Goal: Information Seeking & Learning: Learn about a topic

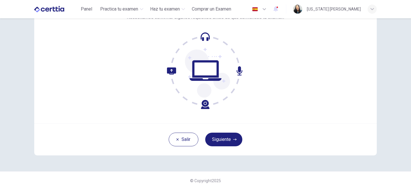
scroll to position [48, 0]
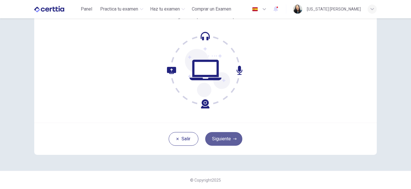
click at [215, 139] on button "Siguiente" at bounding box center [223, 139] width 37 height 14
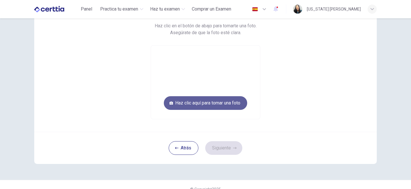
click at [215, 103] on button "Haz clic aquí para tomar una foto" at bounding box center [205, 103] width 83 height 14
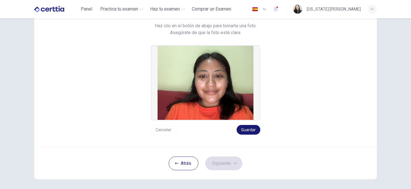
click at [251, 130] on button "Guardar" at bounding box center [248, 130] width 24 height 10
click at [250, 133] on button "Guardar" at bounding box center [248, 130] width 24 height 10
click at [228, 166] on button "Siguiente" at bounding box center [223, 164] width 37 height 14
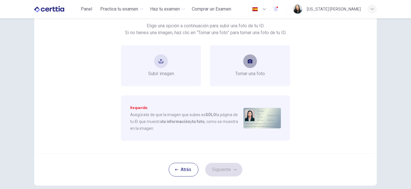
click at [247, 66] on button "take photo" at bounding box center [250, 61] width 14 height 14
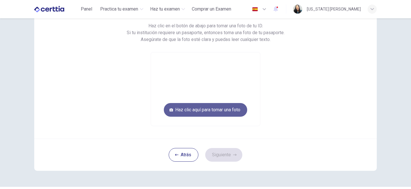
click at [218, 105] on button "Haz clic aquí para tomar una foto" at bounding box center [205, 110] width 83 height 14
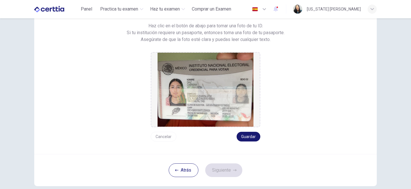
click at [246, 139] on button "Guardar" at bounding box center [248, 137] width 24 height 10
click at [230, 168] on button "Siguiente" at bounding box center [223, 171] width 37 height 14
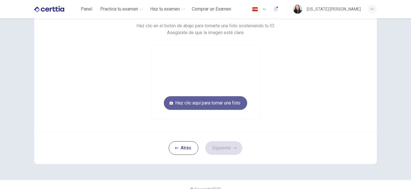
click at [218, 98] on button "Haz clic aquí para tomar una foto" at bounding box center [205, 103] width 83 height 14
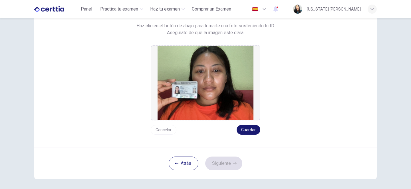
click at [246, 130] on button "Guardar" at bounding box center [248, 130] width 24 height 10
click at [221, 169] on button "Siguiente" at bounding box center [223, 164] width 37 height 14
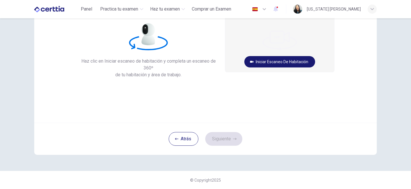
click at [265, 61] on button "Iniciar escaneo de habitación" at bounding box center [279, 61] width 71 height 11
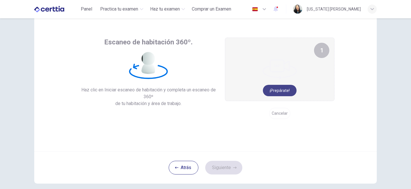
scroll to position [9, 0]
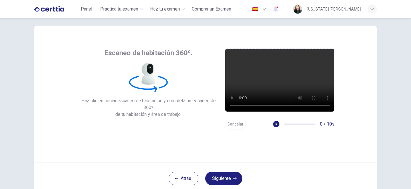
click at [239, 125] on button "Cancelar" at bounding box center [235, 124] width 21 height 11
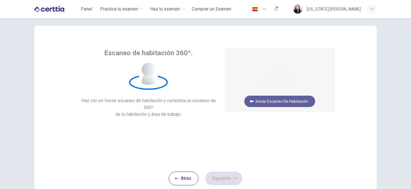
click at [272, 104] on button "Iniciar escaneo de habitación" at bounding box center [279, 101] width 71 height 11
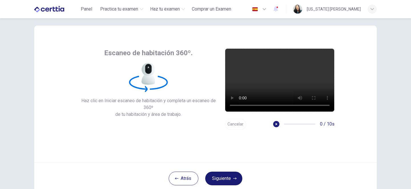
click at [231, 181] on button "Siguiente" at bounding box center [223, 179] width 37 height 14
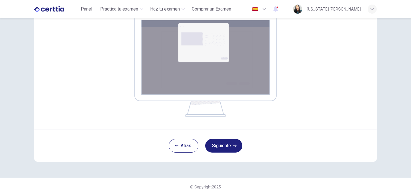
scroll to position [103, 0]
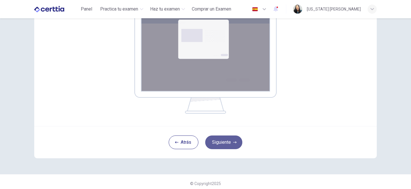
click at [213, 139] on button "Siguiente" at bounding box center [223, 143] width 37 height 14
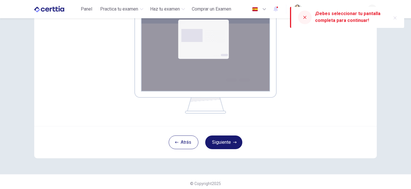
click at [228, 140] on button "Siguiente" at bounding box center [223, 143] width 37 height 14
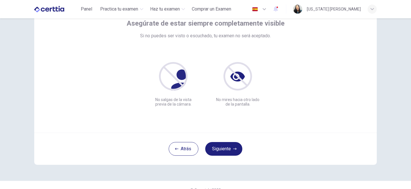
scroll to position [48, 0]
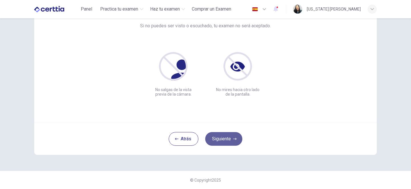
click at [232, 143] on button "Siguiente" at bounding box center [223, 139] width 37 height 14
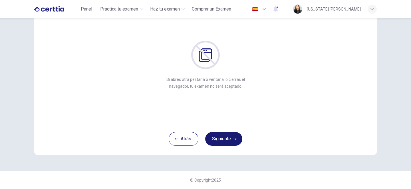
click at [217, 141] on button "Siguiente" at bounding box center [223, 139] width 37 height 14
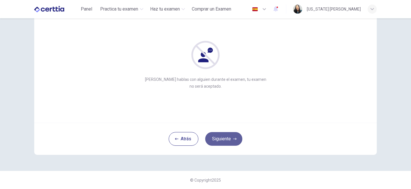
click at [217, 141] on button "Siguiente" at bounding box center [223, 139] width 37 height 14
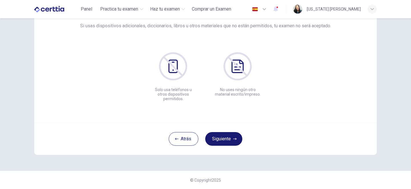
click at [225, 137] on button "Siguiente" at bounding box center [223, 139] width 37 height 14
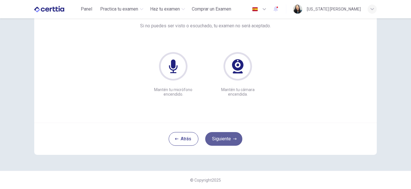
click at [225, 137] on button "Siguiente" at bounding box center [223, 139] width 37 height 14
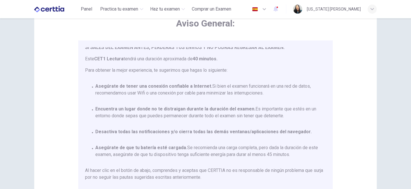
scroll to position [33, 0]
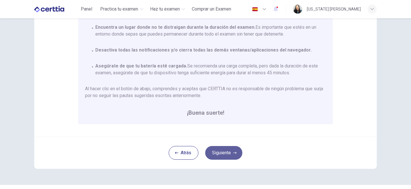
click at [215, 154] on button "Siguiente" at bounding box center [223, 153] width 37 height 14
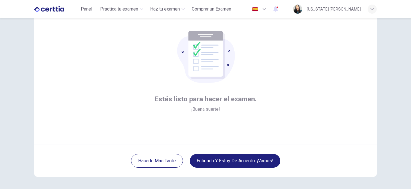
scroll to position [48, 0]
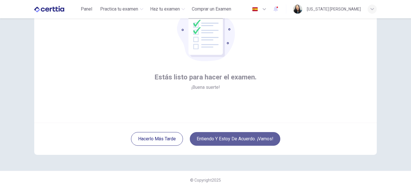
click at [221, 141] on button "Entiendo y estoy de acuerdo. ¡Vamos!" at bounding box center [235, 139] width 90 height 14
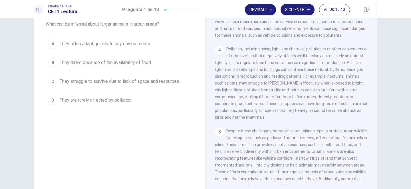
scroll to position [35, 0]
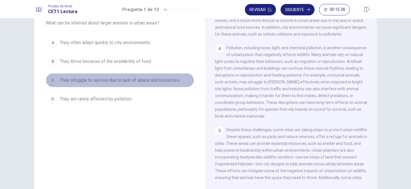
click at [52, 77] on div "C" at bounding box center [52, 80] width 9 height 9
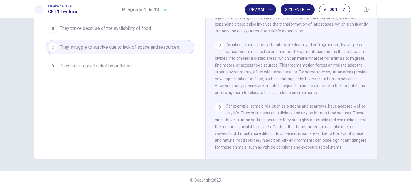
scroll to position [0, 0]
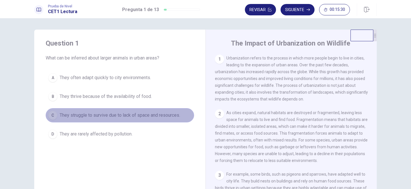
click at [169, 110] on button "C They struggle to survive due to lack of space and resources." at bounding box center [120, 115] width 148 height 14
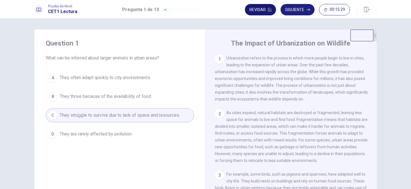
click at [264, 12] on button "Revisar" at bounding box center [260, 9] width 31 height 11
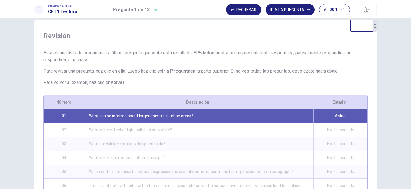
scroll to position [11, 0]
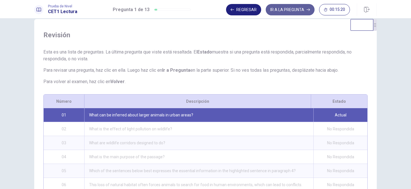
click at [284, 9] on button "IR A LA PREGUNTA" at bounding box center [290, 9] width 49 height 11
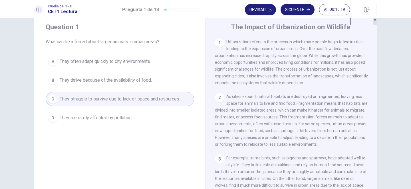
scroll to position [0, 0]
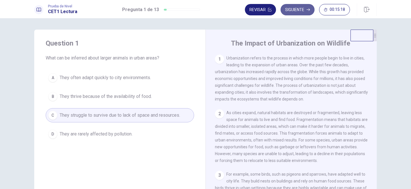
click at [293, 9] on button "Siguiente" at bounding box center [297, 9] width 34 height 11
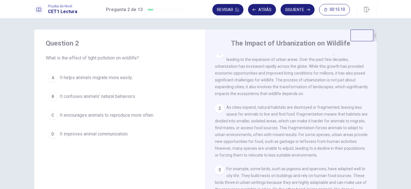
scroll to position [6, 0]
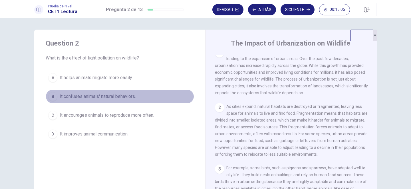
click at [51, 93] on div "B" at bounding box center [52, 96] width 9 height 9
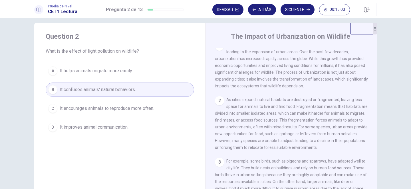
scroll to position [7, 0]
click at [294, 13] on button "Siguiente" at bounding box center [297, 9] width 34 height 11
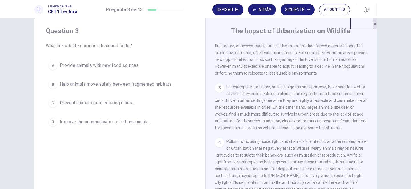
scroll to position [78, 0]
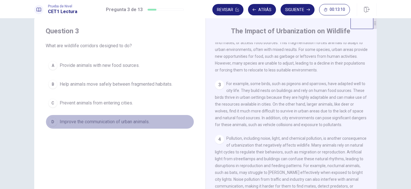
click at [118, 123] on span "Improve the communication of urban animals." at bounding box center [105, 122] width 90 height 7
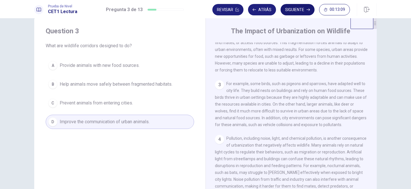
click at [289, 10] on button "Siguiente" at bounding box center [297, 9] width 34 height 11
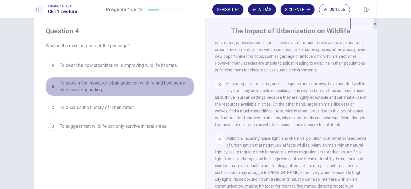
click at [49, 88] on div "B" at bounding box center [52, 86] width 9 height 9
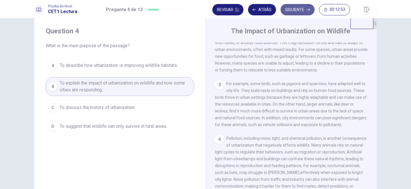
click at [301, 12] on button "Siguiente" at bounding box center [297, 9] width 34 height 11
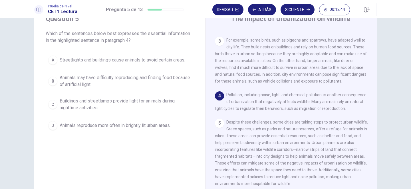
scroll to position [25, 0]
click at [98, 62] on span "Streetlights and buildings cause animals to avoid certain areas." at bounding box center [123, 59] width 126 height 7
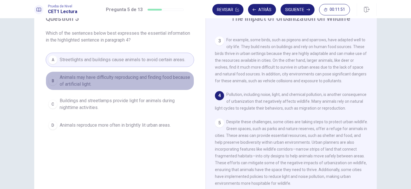
click at [115, 81] on span "Animals may have difficulty reproducing and finding food because of artificial …" at bounding box center [126, 81] width 132 height 14
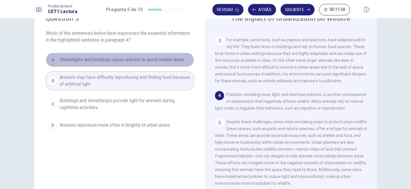
click at [153, 62] on span "Streetlights and buildings cause animals to avoid certain areas." at bounding box center [123, 59] width 126 height 7
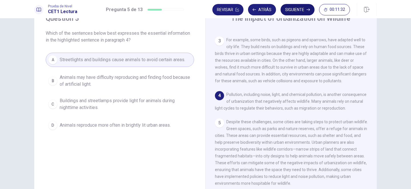
click at [301, 11] on button "Siguiente" at bounding box center [297, 9] width 34 height 11
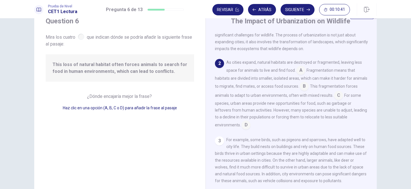
scroll to position [29, 0]
click at [334, 98] on input at bounding box center [338, 95] width 9 height 9
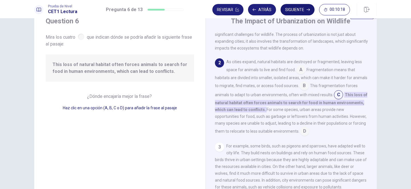
click at [305, 11] on button "Siguiente" at bounding box center [297, 9] width 34 height 11
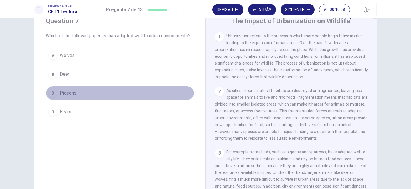
click at [53, 97] on div "C" at bounding box center [52, 93] width 9 height 9
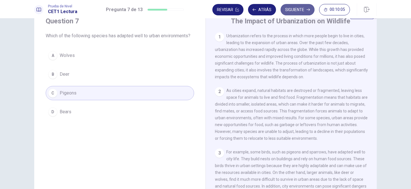
click at [296, 13] on button "Siguiente" at bounding box center [297, 9] width 34 height 11
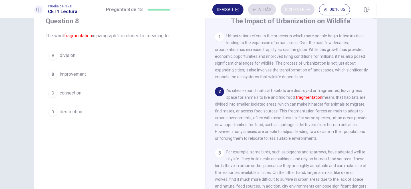
scroll to position [7, 0]
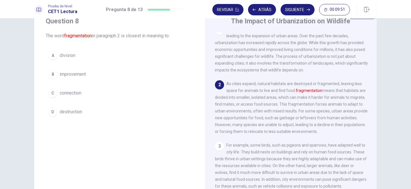
click at [56, 60] on button "A division" at bounding box center [120, 55] width 148 height 14
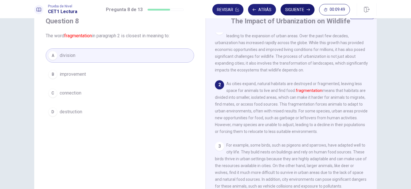
click at [295, 8] on button "Siguiente" at bounding box center [297, 9] width 34 height 11
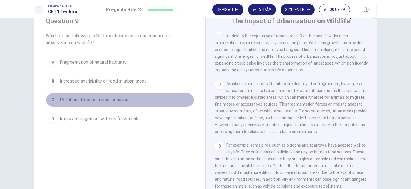
click at [104, 102] on span "Pollution affecting animal behavior." at bounding box center [95, 100] width 70 height 7
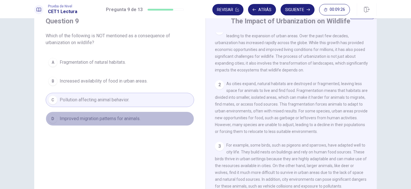
click at [99, 122] on span "Improved migration patterns for animals." at bounding box center [100, 119] width 81 height 7
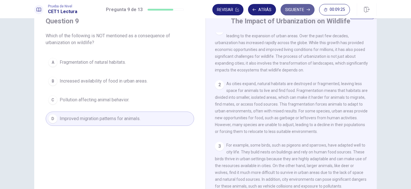
click at [290, 9] on button "Siguiente" at bounding box center [297, 9] width 34 height 11
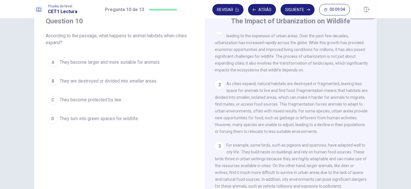
click at [110, 80] on span "They are destroyed or divided into smaller areas." at bounding box center [109, 81] width 98 height 7
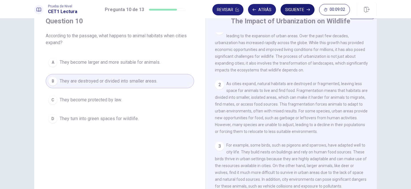
click at [296, 7] on button "Siguiente" at bounding box center [297, 9] width 34 height 11
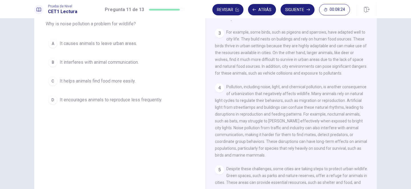
scroll to position [109, 0]
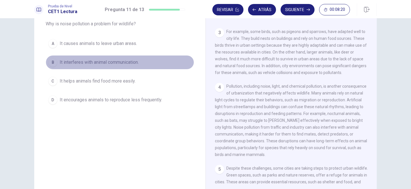
click at [125, 62] on span "It interferes with animal communication." at bounding box center [99, 62] width 79 height 7
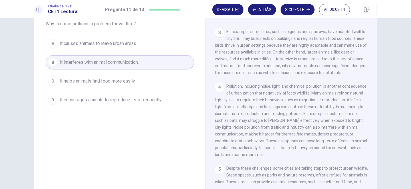
click at [279, 7] on div "Revisar Atrás Siguiente 00:08:14" at bounding box center [280, 9] width 137 height 11
click at [288, 9] on button "Siguiente" at bounding box center [297, 9] width 34 height 11
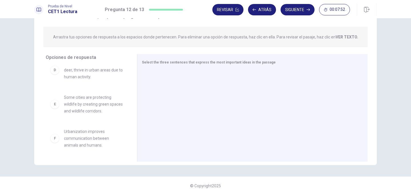
scroll to position [0, 0]
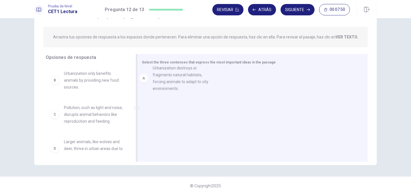
drag, startPoint x: 83, startPoint y: 79, endPoint x: 178, endPoint y: 74, distance: 94.6
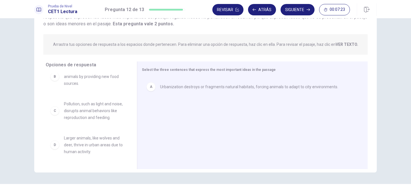
scroll to position [12, 0]
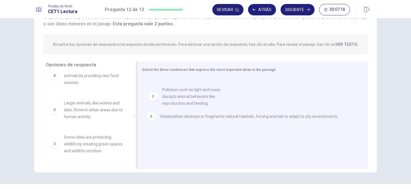
drag, startPoint x: 92, startPoint y: 109, endPoint x: 193, endPoint y: 95, distance: 101.9
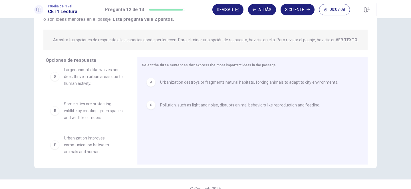
scroll to position [45, 0]
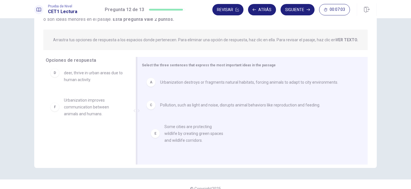
drag, startPoint x: 87, startPoint y: 112, endPoint x: 192, endPoint y: 138, distance: 108.3
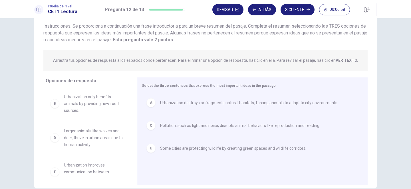
scroll to position [37, 0]
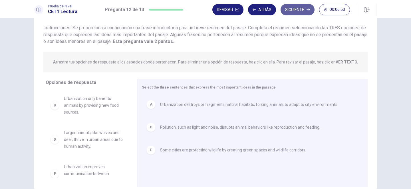
click at [304, 12] on button "Siguiente" at bounding box center [297, 9] width 34 height 11
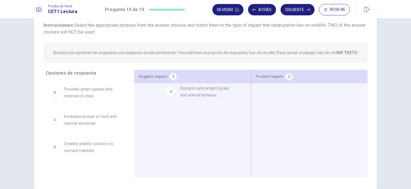
drag, startPoint x: 98, startPoint y: 98, endPoint x: 218, endPoint y: 97, distance: 120.1
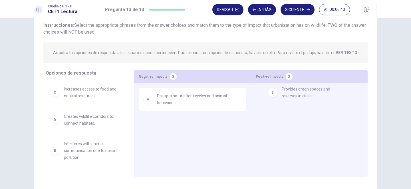
drag, startPoint x: 95, startPoint y: 94, endPoint x: 314, endPoint y: 94, distance: 219.4
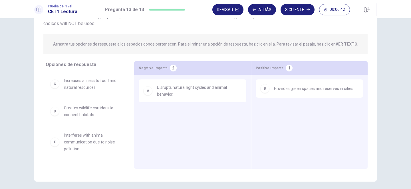
scroll to position [46, 0]
drag, startPoint x: 104, startPoint y: 82, endPoint x: 308, endPoint y: 107, distance: 205.2
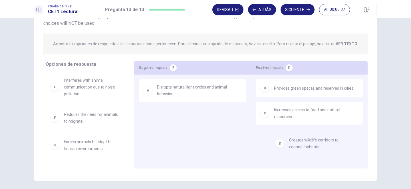
drag, startPoint x: 106, startPoint y: 84, endPoint x: 334, endPoint y: 143, distance: 235.7
drag, startPoint x: 86, startPoint y: 82, endPoint x: 295, endPoint y: 136, distance: 215.9
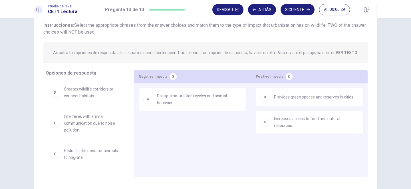
scroll to position [39, 0]
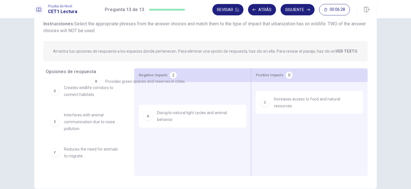
drag, startPoint x: 292, startPoint y: 95, endPoint x: 117, endPoint y: 80, distance: 175.8
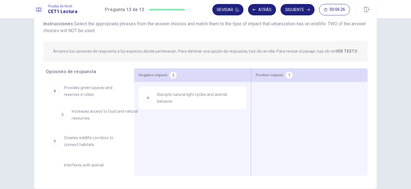
drag, startPoint x: 292, startPoint y: 107, endPoint x: 46, endPoint y: 113, distance: 245.7
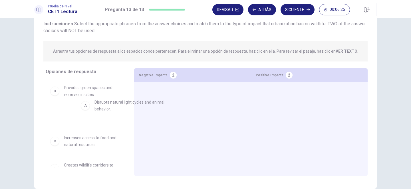
drag, startPoint x: 176, startPoint y: 102, endPoint x: 67, endPoint y: 110, distance: 109.3
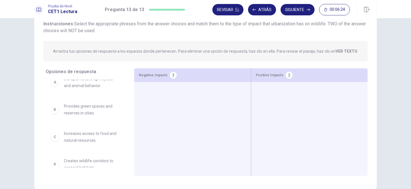
scroll to position [0, 0]
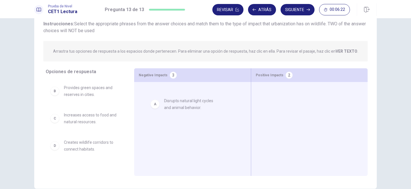
drag, startPoint x: 80, startPoint y: 90, endPoint x: 188, endPoint y: 104, distance: 108.1
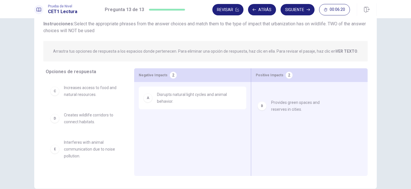
drag, startPoint x: 89, startPoint y: 86, endPoint x: 299, endPoint y: 100, distance: 210.8
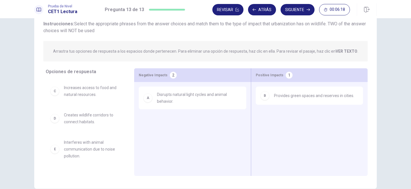
scroll to position [9, 0]
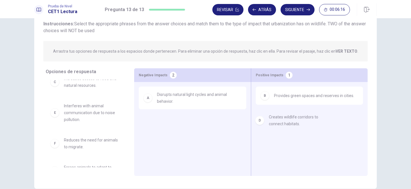
drag, startPoint x: 86, startPoint y: 104, endPoint x: 292, endPoint y: 115, distance: 206.8
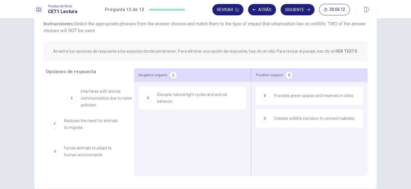
scroll to position [23, 0]
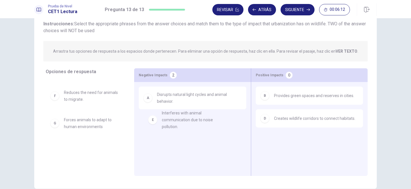
drag, startPoint x: 98, startPoint y: 100, endPoint x: 190, endPoint y: 122, distance: 94.2
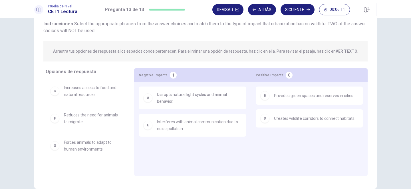
scroll to position [0, 0]
click at [296, 6] on button "Siguiente" at bounding box center [297, 9] width 34 height 11
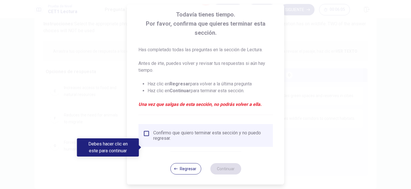
scroll to position [33, 0]
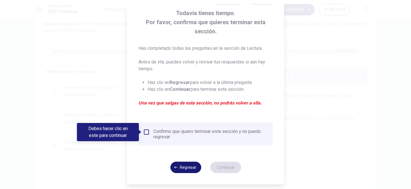
click at [187, 169] on button "Regresar" at bounding box center [185, 167] width 31 height 11
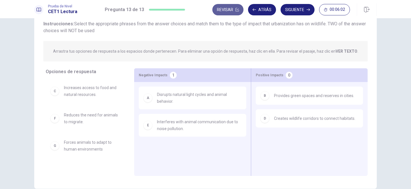
click at [235, 12] on button "Revisar" at bounding box center [227, 9] width 31 height 11
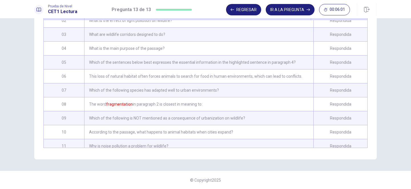
scroll to position [0, 0]
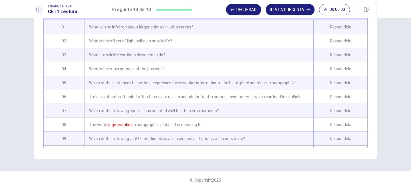
click at [116, 32] on div "What can be inferred about larger animals in urban areas?" at bounding box center [198, 27] width 229 height 14
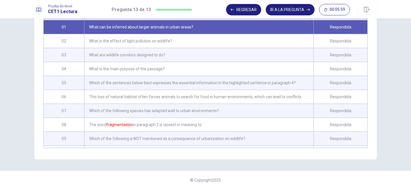
click at [116, 32] on div "What can be inferred about larger animals in urban areas?" at bounding box center [198, 27] width 229 height 14
click at [288, 12] on button "IR A LA PREGUNTA" at bounding box center [290, 9] width 49 height 11
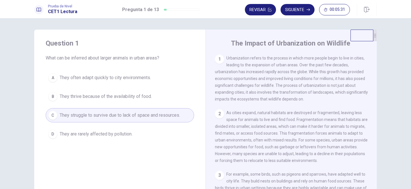
click at [141, 93] on button "B They thrive because of the availability of food." at bounding box center [120, 97] width 148 height 14
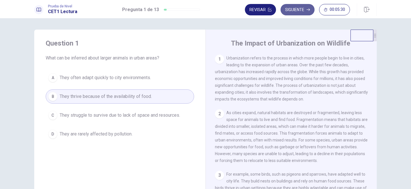
click at [297, 14] on button "Siguiente" at bounding box center [297, 9] width 34 height 11
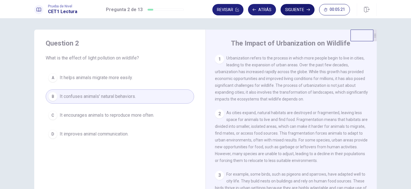
click at [294, 6] on button "Siguiente" at bounding box center [297, 9] width 34 height 11
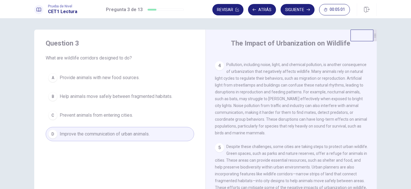
scroll to position [26, 0]
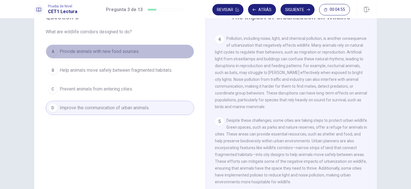
click at [125, 54] on span "Provide animals with new food sources." at bounding box center [100, 51] width 80 height 7
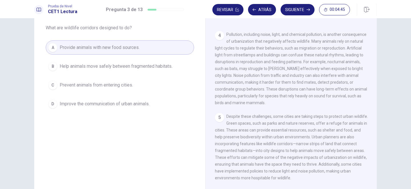
scroll to position [33, 0]
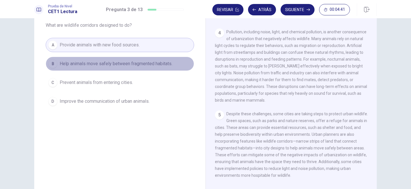
click at [104, 66] on span "Help animals move safely between fragmented habitats." at bounding box center [116, 63] width 113 height 7
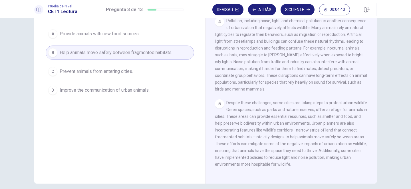
scroll to position [45, 0]
click at [296, 8] on button "Siguiente" at bounding box center [297, 9] width 34 height 11
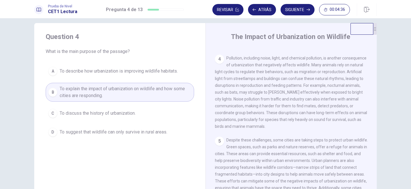
scroll to position [6, 0]
click at [291, 5] on button "Siguiente" at bounding box center [297, 9] width 34 height 11
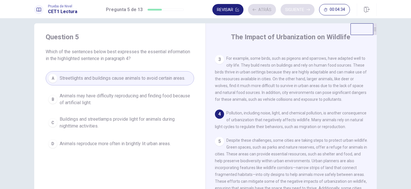
scroll to position [120, 0]
click at [296, 11] on button "Siguiente" at bounding box center [297, 9] width 34 height 11
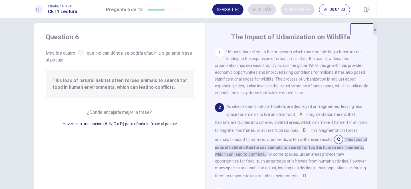
scroll to position [27, 0]
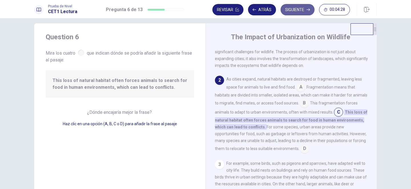
click at [296, 11] on button "Siguiente" at bounding box center [297, 9] width 34 height 11
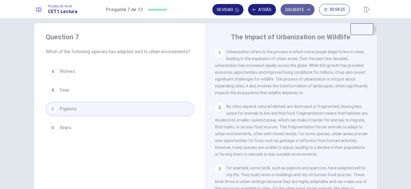
click at [294, 8] on button "Siguiente" at bounding box center [297, 9] width 34 height 11
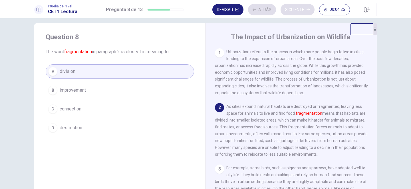
scroll to position [7, 0]
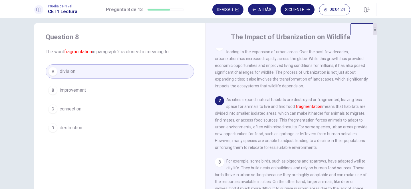
click at [294, 8] on button "Siguiente" at bounding box center [297, 9] width 34 height 11
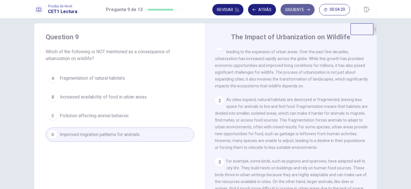
click at [295, 9] on button "Siguiente" at bounding box center [297, 9] width 34 height 11
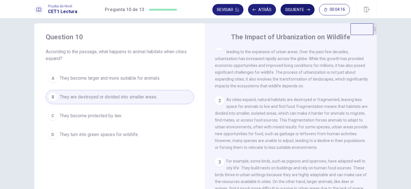
click at [295, 9] on button "Siguiente" at bounding box center [297, 9] width 34 height 11
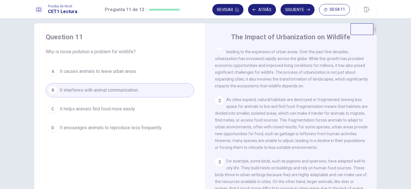
click at [288, 17] on div "Prueba de Nivel CET1 Lectura Pregunta 11 de 13 Revisar Atrás Siguiente 00:04:11" at bounding box center [205, 9] width 411 height 18
click at [288, 15] on button "Siguiente" at bounding box center [297, 9] width 34 height 11
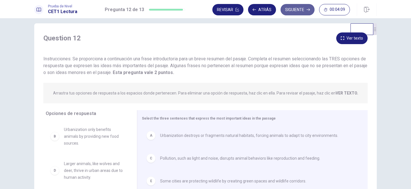
click at [288, 15] on button "Siguiente" at bounding box center [297, 9] width 34 height 11
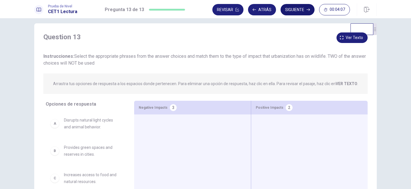
click at [292, 14] on button "Siguiente" at bounding box center [297, 9] width 34 height 11
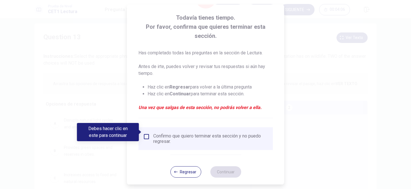
scroll to position [33, 0]
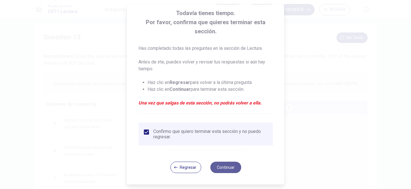
click at [222, 164] on button "Continuar" at bounding box center [225, 167] width 31 height 11
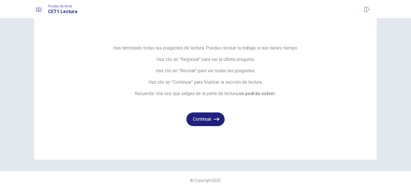
scroll to position [18, 0]
click at [212, 119] on button "Continuar" at bounding box center [205, 119] width 38 height 14
